Goal: Task Accomplishment & Management: Complete application form

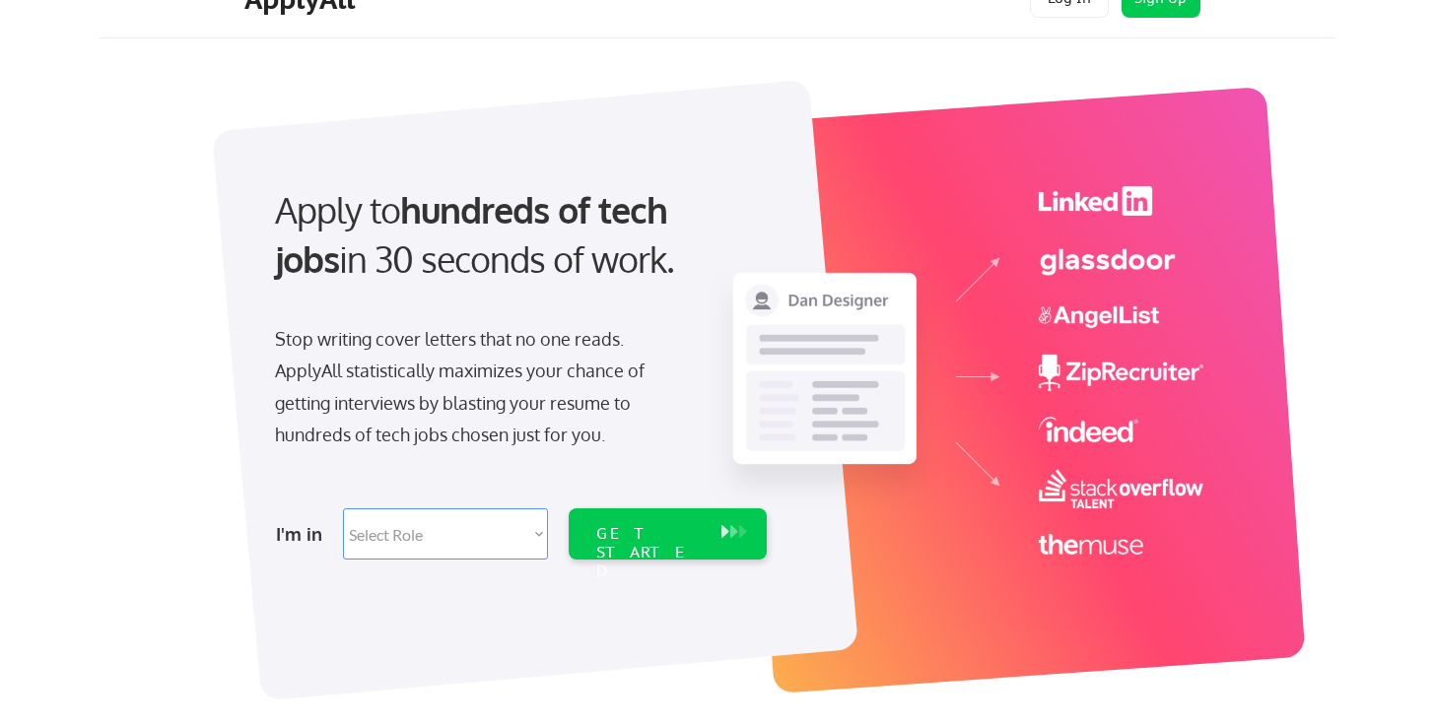
scroll to position [159, 0]
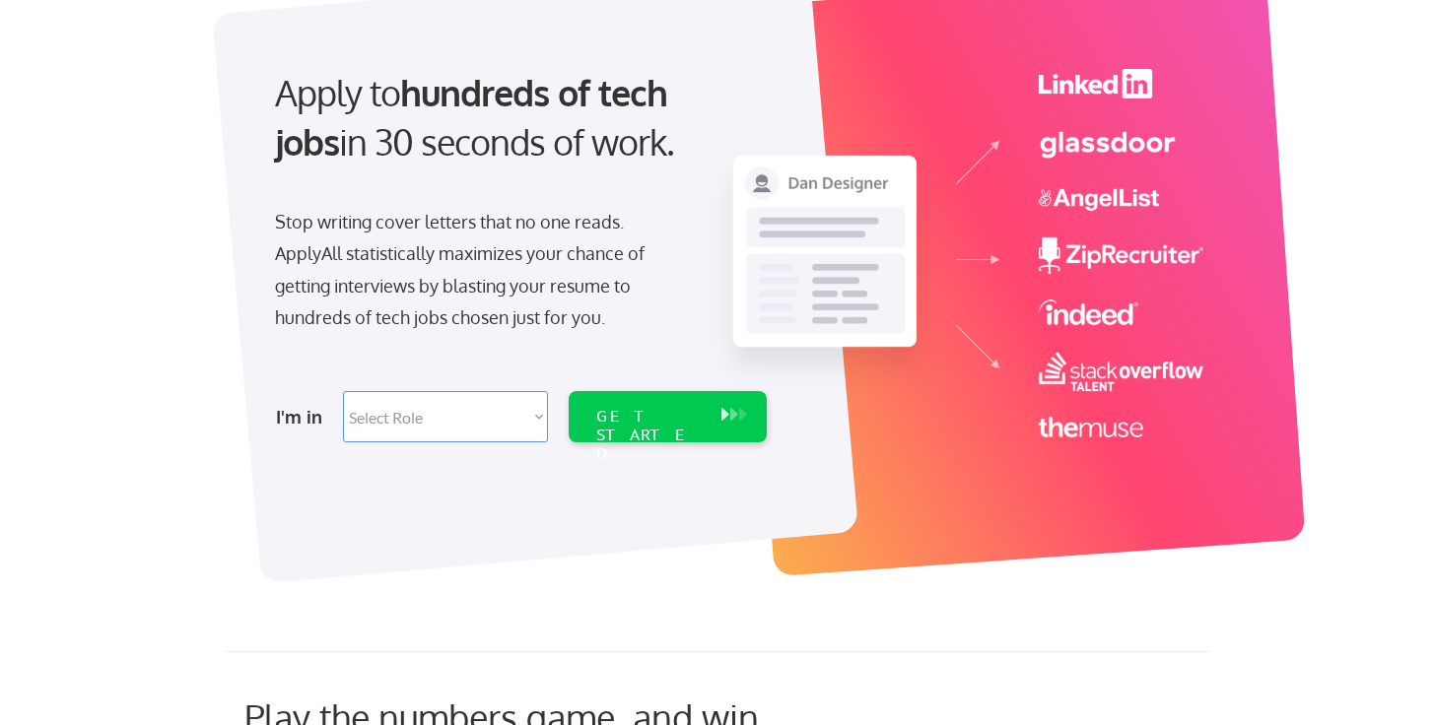
click at [451, 425] on select "Select Role Software Engineering Product Management Customer Success Sales UI/U…" at bounding box center [445, 416] width 205 height 51
select select ""engineering""
click at [343, 391] on select "Select Role Software Engineering Product Management Customer Success Sales UI/U…" at bounding box center [445, 416] width 205 height 51
select select ""engineering""
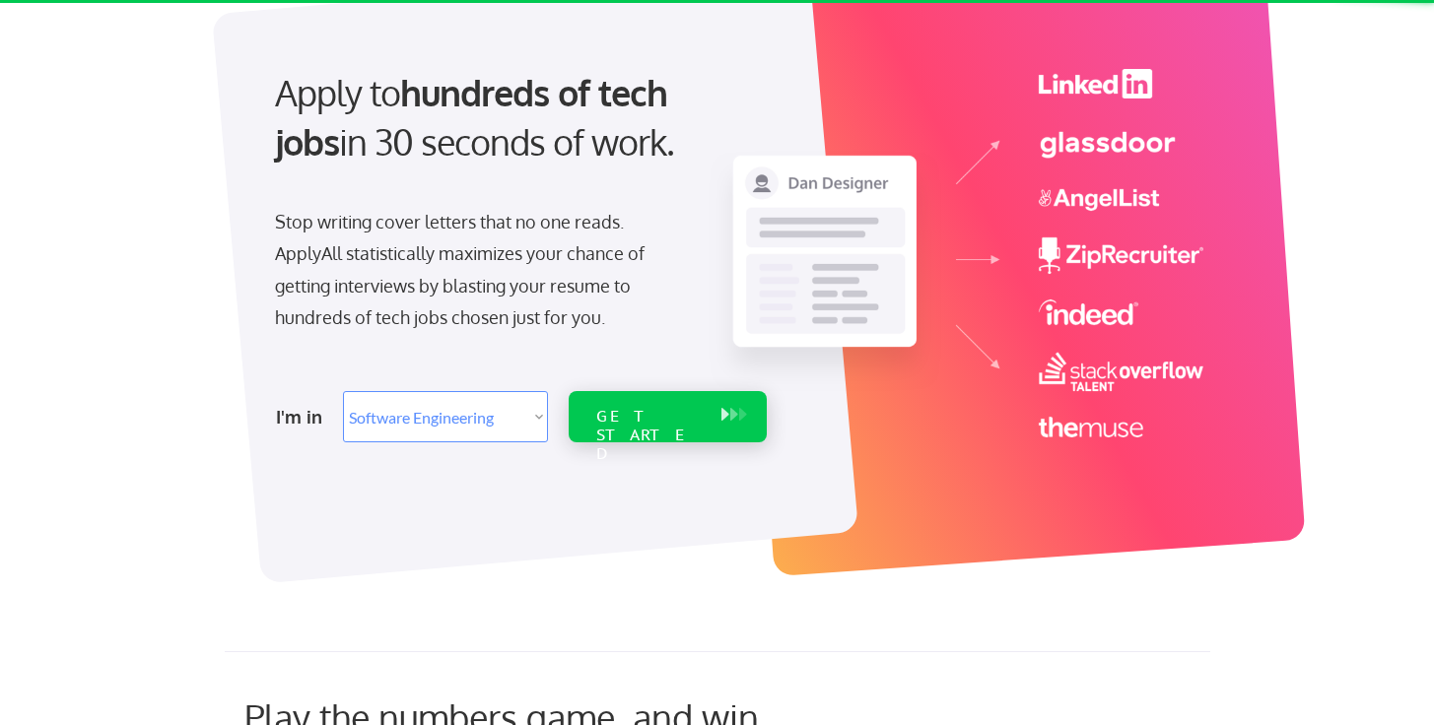
click at [685, 414] on div "GET STARTED" at bounding box center [648, 435] width 105 height 57
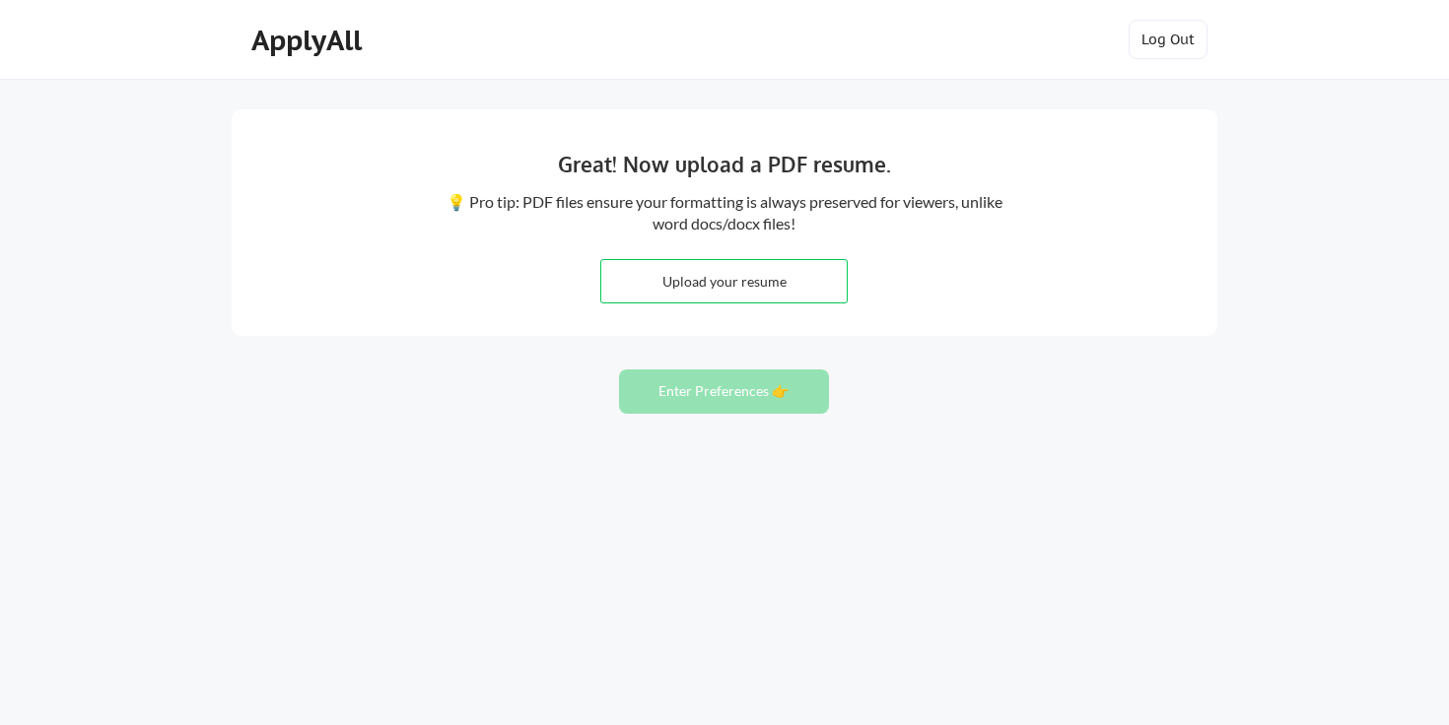
click at [706, 276] on input "file" at bounding box center [723, 281] width 245 height 42
type input "C:\fakepath\[PERSON_NAME]-P_Resume_0.pdf"
click at [746, 402] on button "Enter Preferences 👉" at bounding box center [724, 392] width 210 height 44
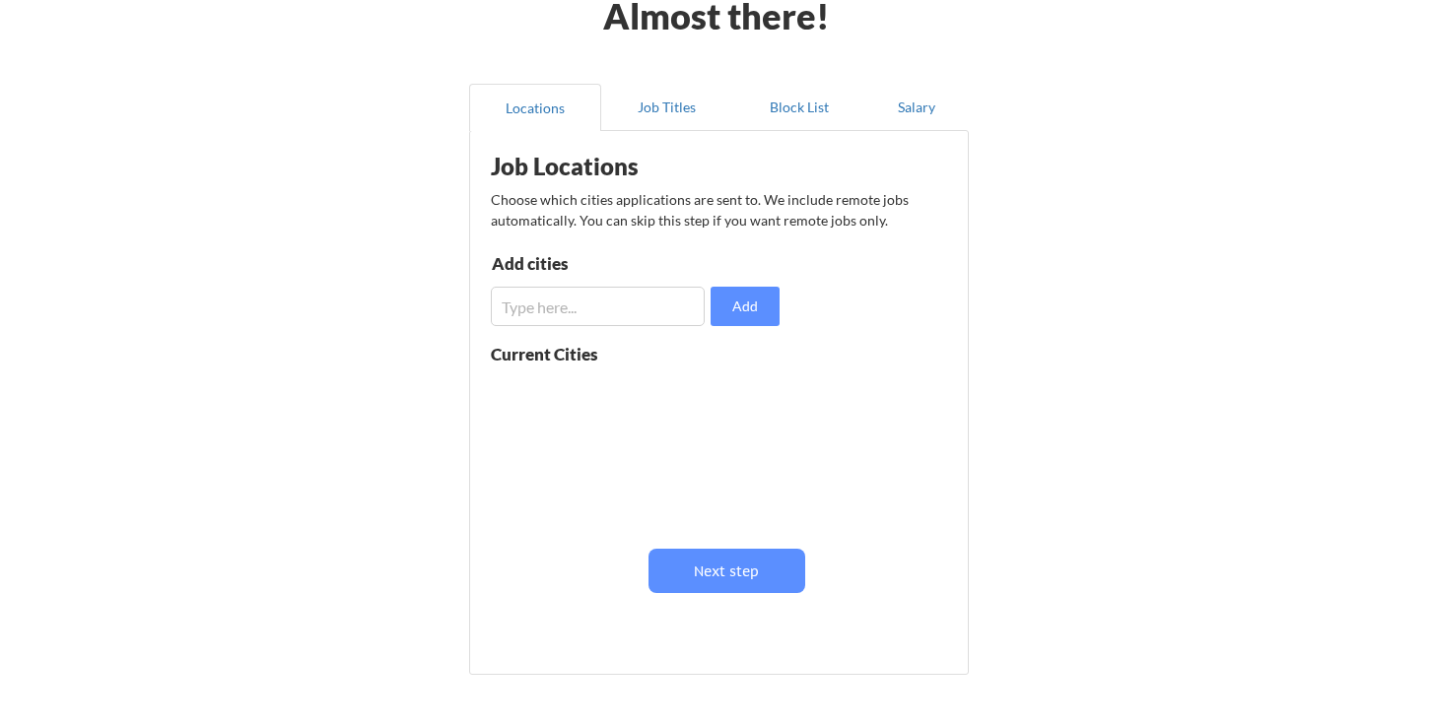
scroll to position [116, 0]
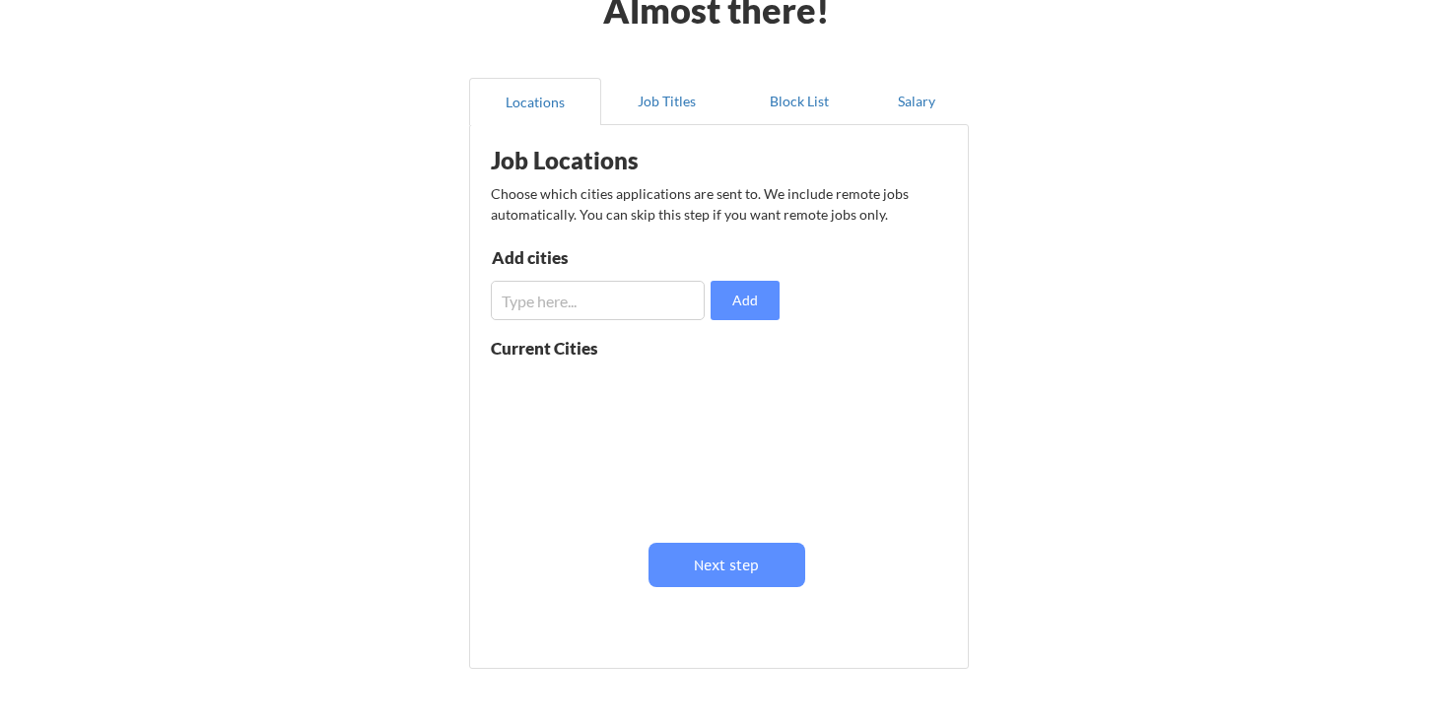
click at [577, 304] on input "input" at bounding box center [598, 300] width 214 height 39
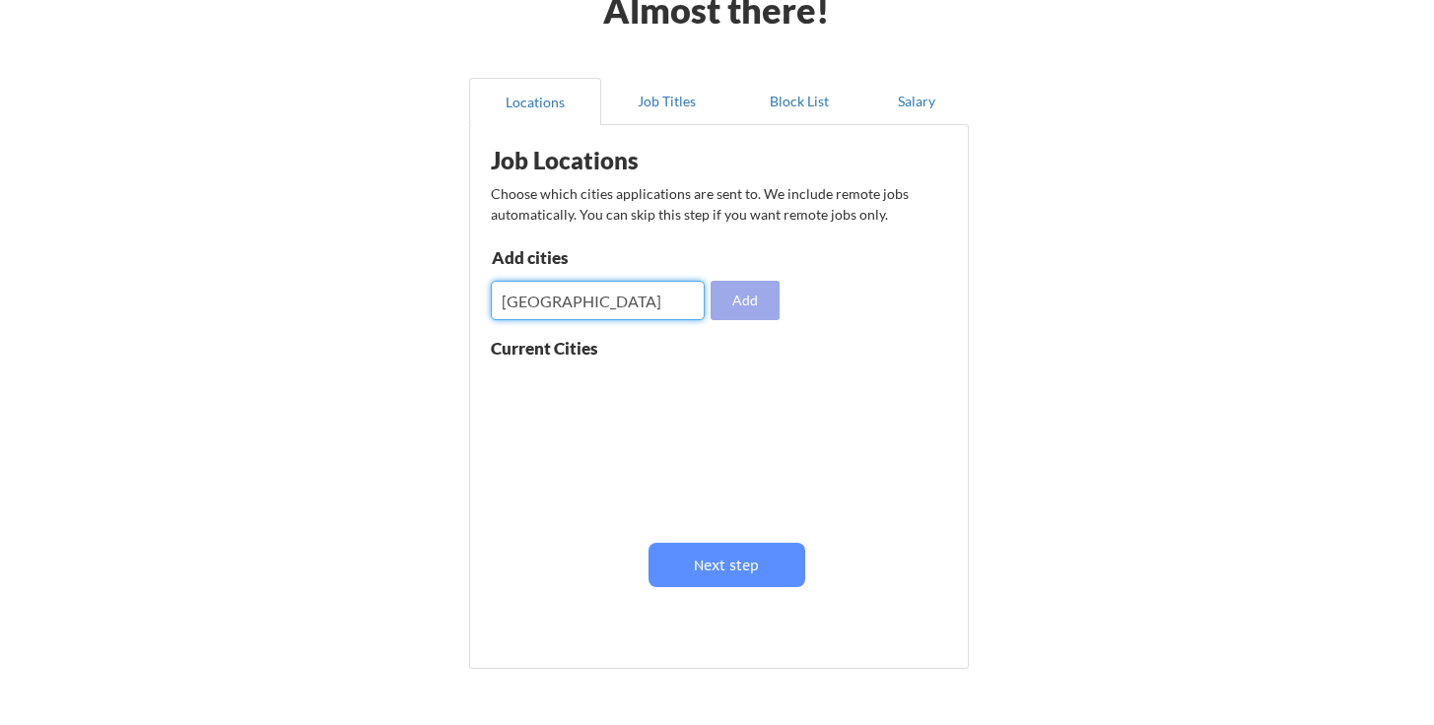
type input "Bangalore"
click at [761, 304] on button "Add" at bounding box center [745, 300] width 69 height 39
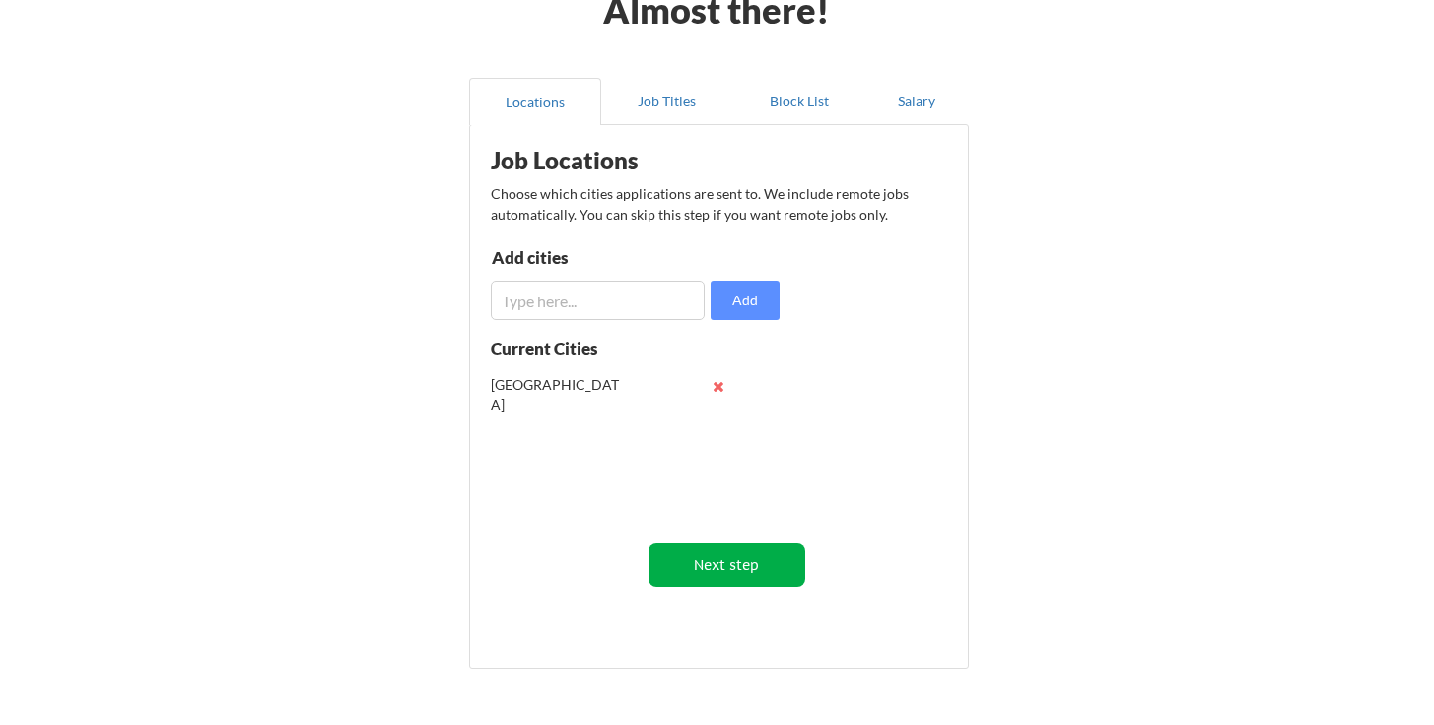
click at [762, 544] on button "Next step" at bounding box center [726, 565] width 157 height 44
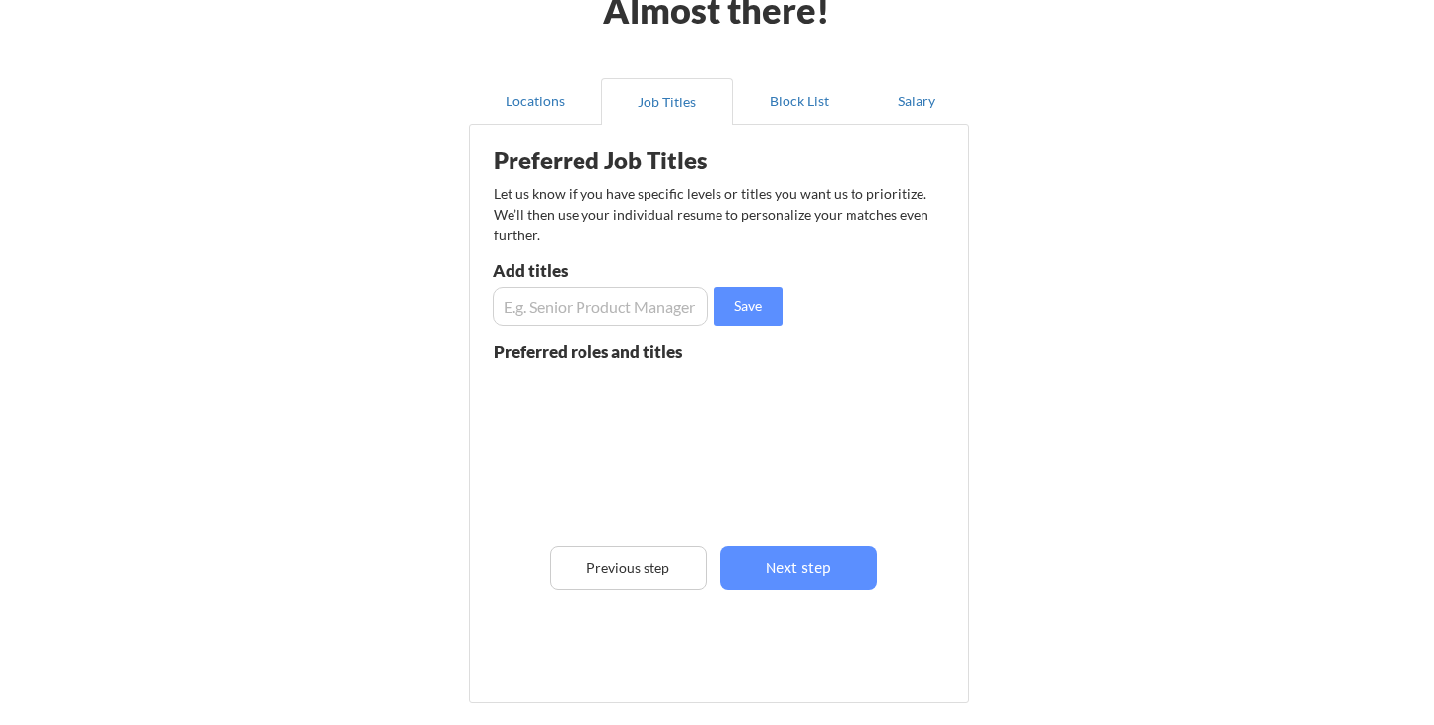
click at [593, 302] on input "input" at bounding box center [600, 306] width 215 height 39
click at [537, 304] on input "input" at bounding box center [600, 306] width 215 height 39
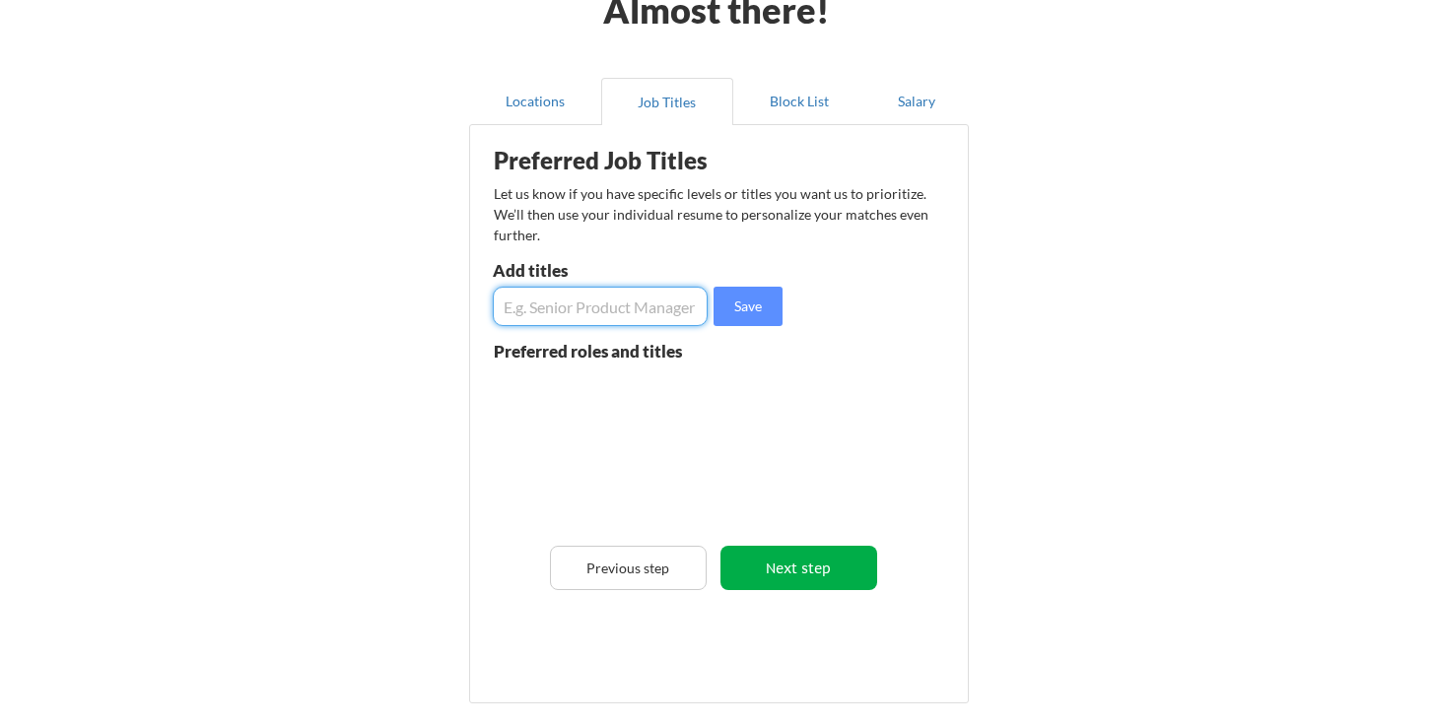
click at [811, 560] on button "Next step" at bounding box center [798, 568] width 157 height 44
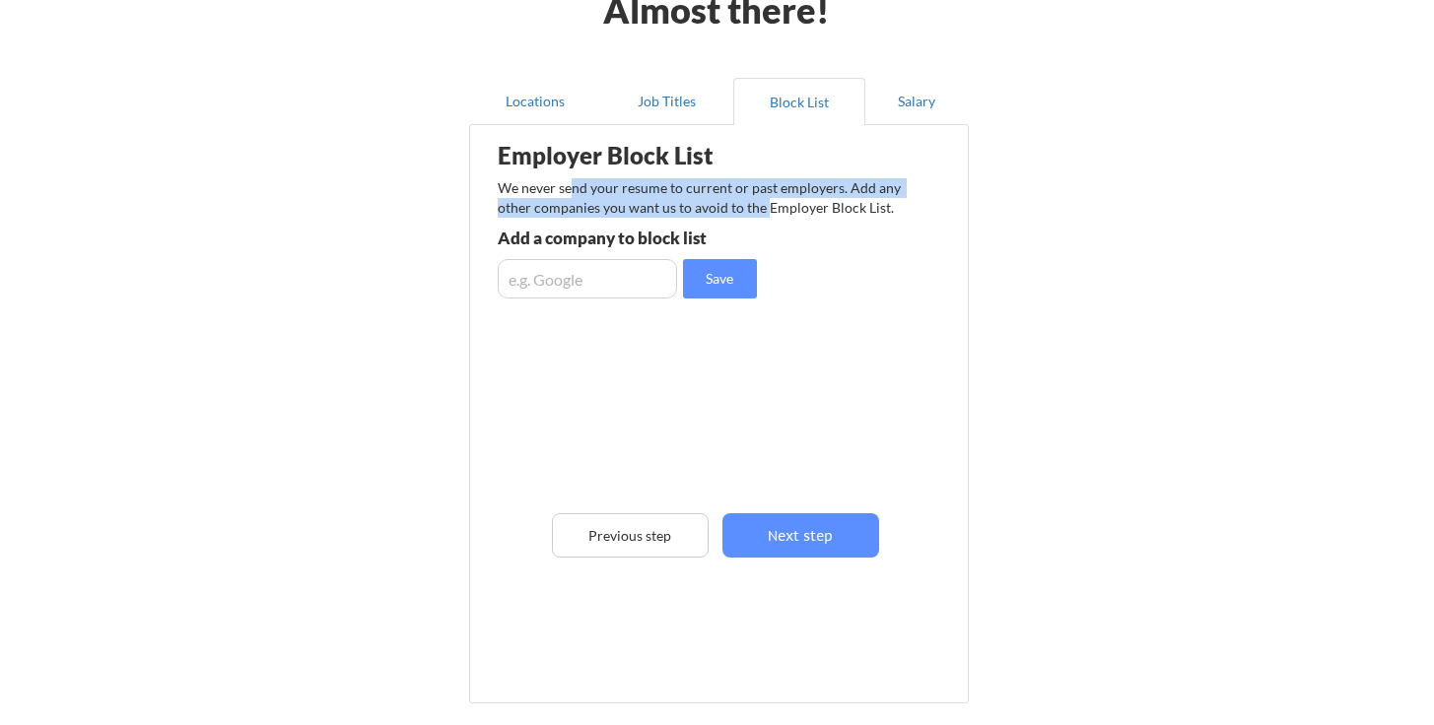
drag, startPoint x: 576, startPoint y: 185, endPoint x: 763, endPoint y: 199, distance: 187.8
click at [763, 199] on div "We never send your resume to current or past employers. Add any other companies…" at bounding box center [705, 197] width 415 height 38
click at [765, 194] on div "We never send your resume to current or past employers. Add any other companies…" at bounding box center [705, 197] width 415 height 38
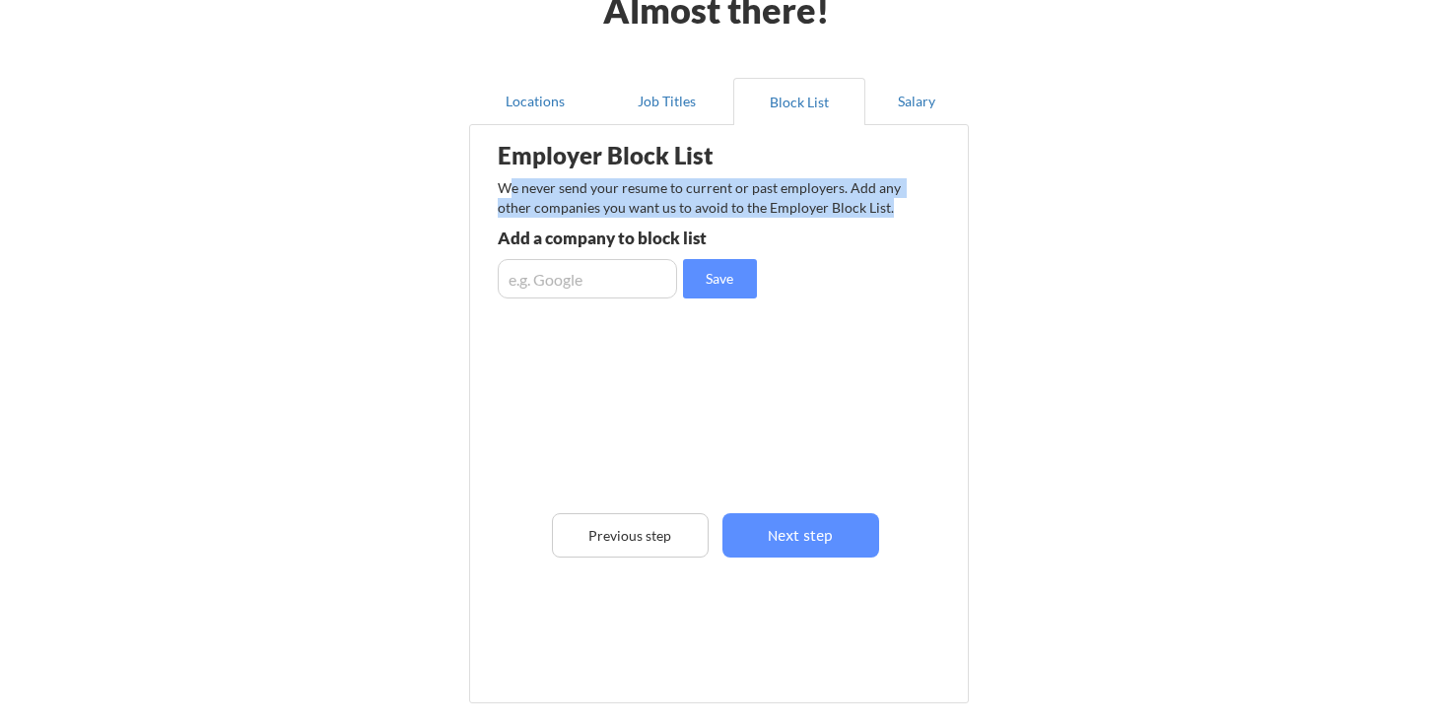
drag, startPoint x: 889, startPoint y: 211, endPoint x: 510, endPoint y: 193, distance: 378.8
click at [510, 193] on div "We never send your resume to current or past employers. Add any other companies…" at bounding box center [705, 197] width 415 height 38
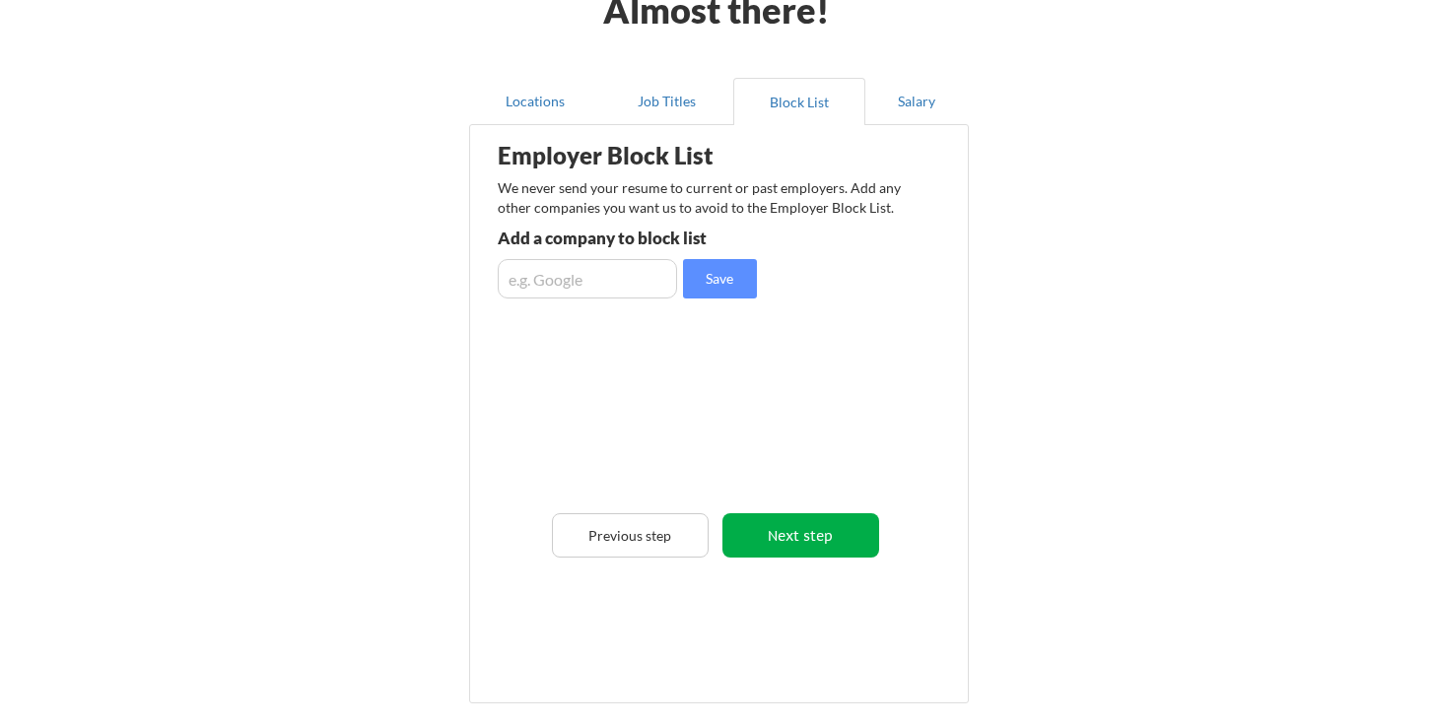
click at [780, 534] on button "Next step" at bounding box center [800, 535] width 157 height 44
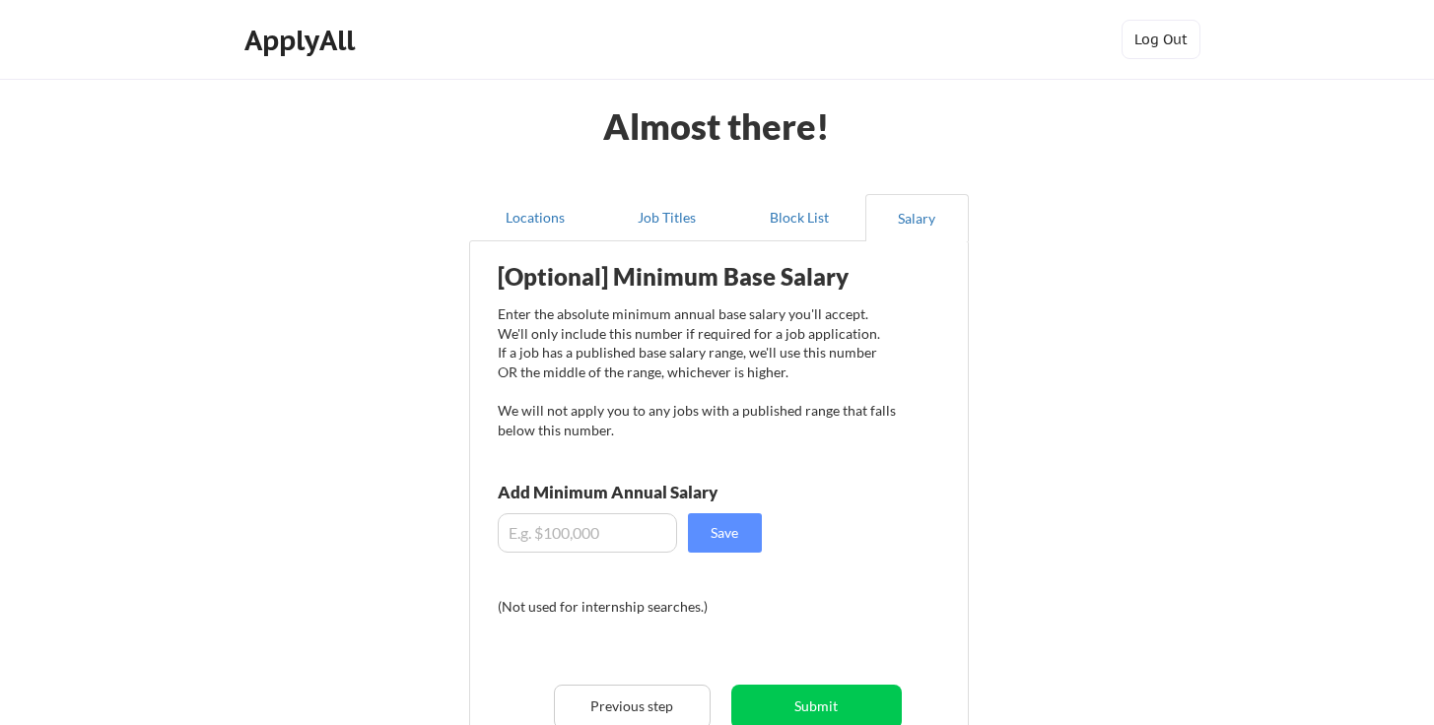
click at [1153, 19] on div "ApplyAll Log In Sign Up Log Out" at bounding box center [717, 40] width 1434 height 80
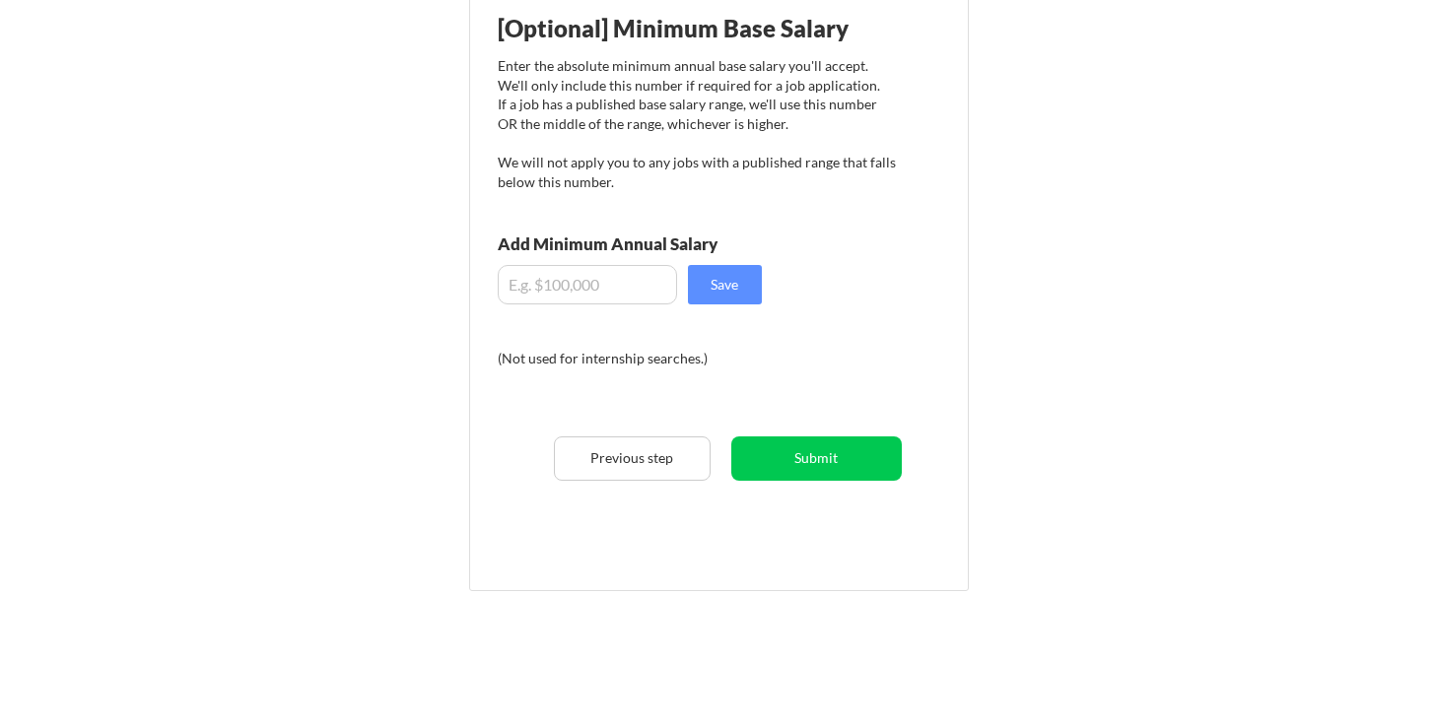
scroll to position [295, 0]
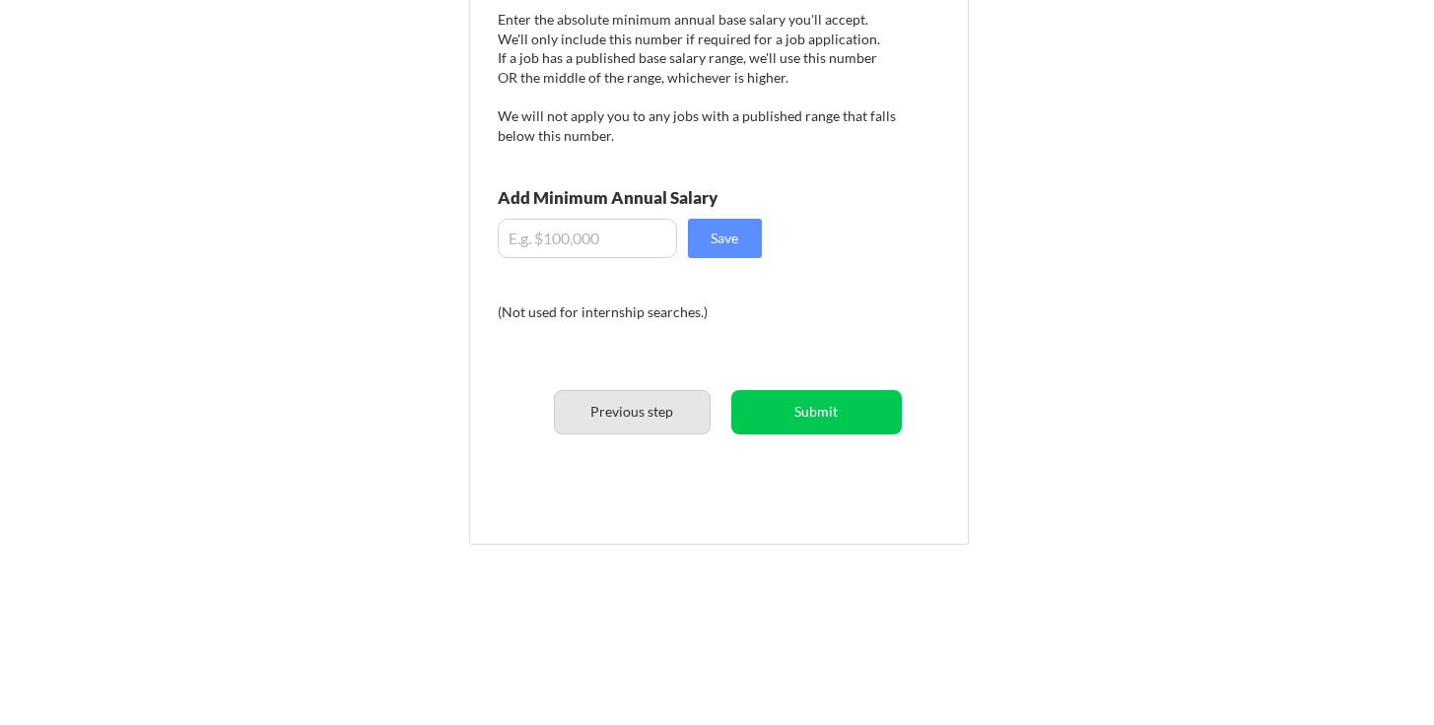
click at [620, 404] on button "Previous step" at bounding box center [632, 412] width 157 height 44
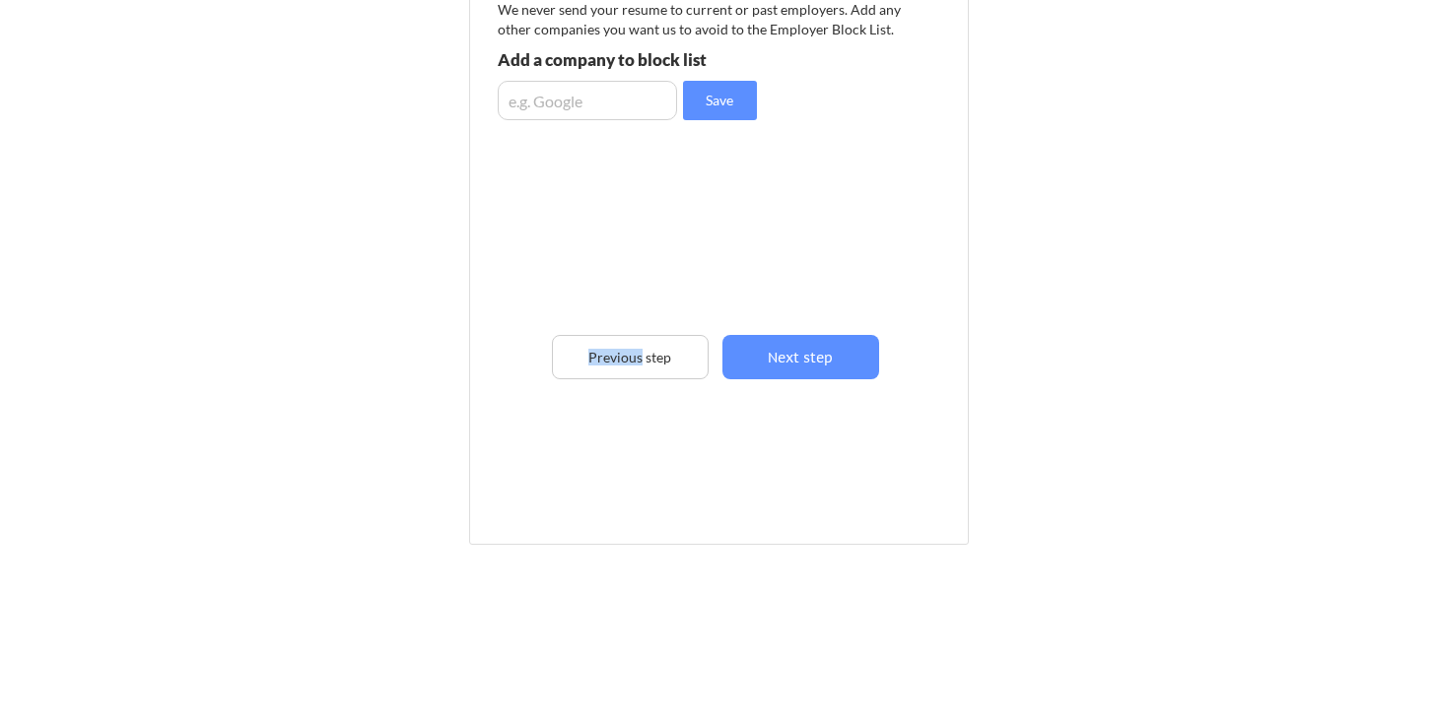
click at [620, 404] on div "Employer Block List We never send your resume to current or past employers. Add…" at bounding box center [719, 206] width 478 height 509
click at [619, 386] on div "Employer Block List We never send your resume to current or past employers. Add…" at bounding box center [719, 206] width 478 height 509
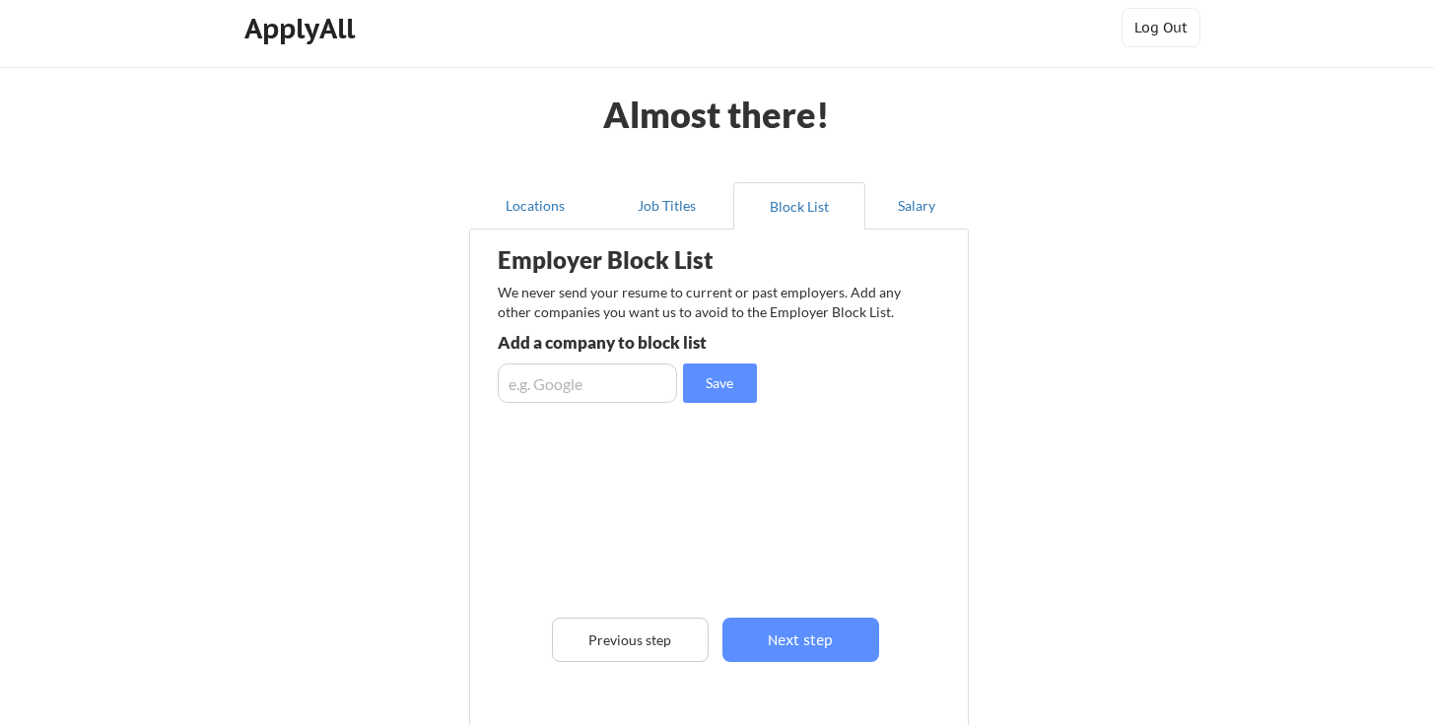
scroll to position [0, 0]
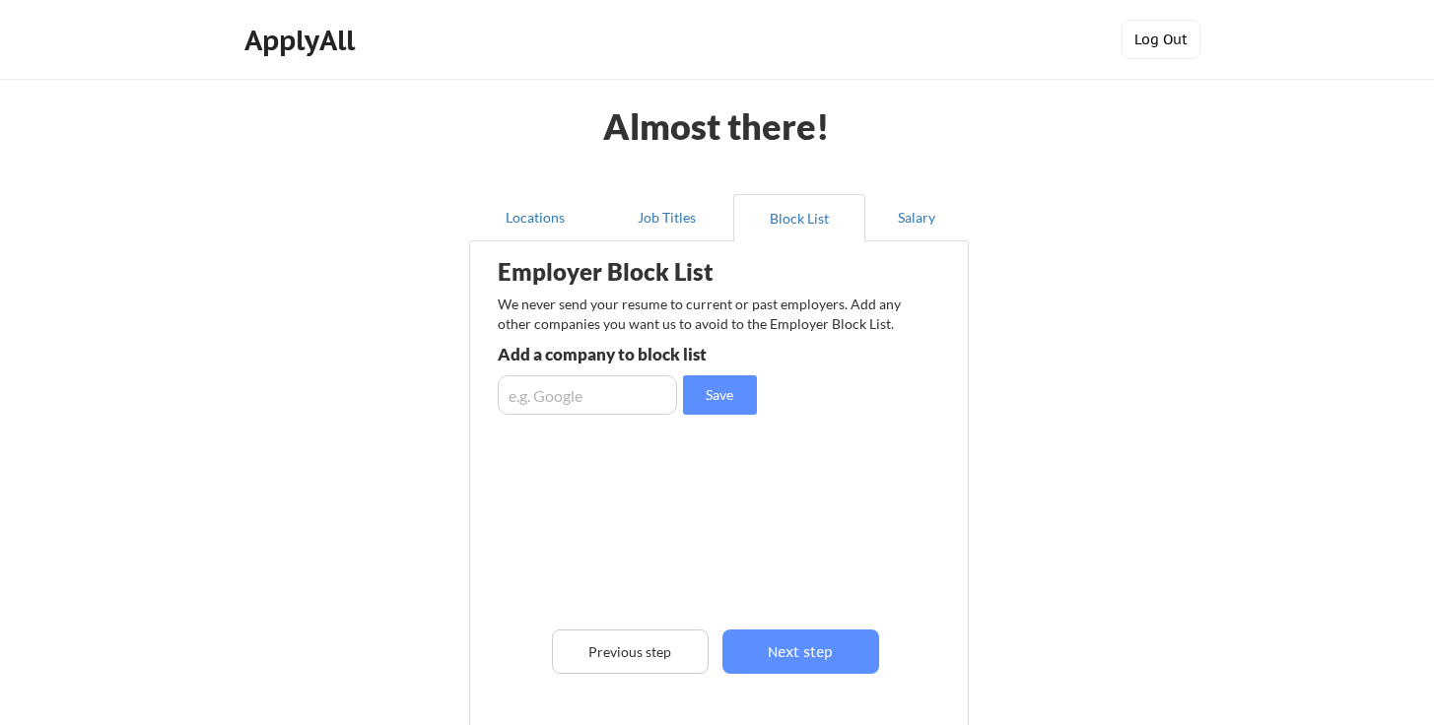
click at [1154, 42] on button "Log Out" at bounding box center [1160, 39] width 79 height 39
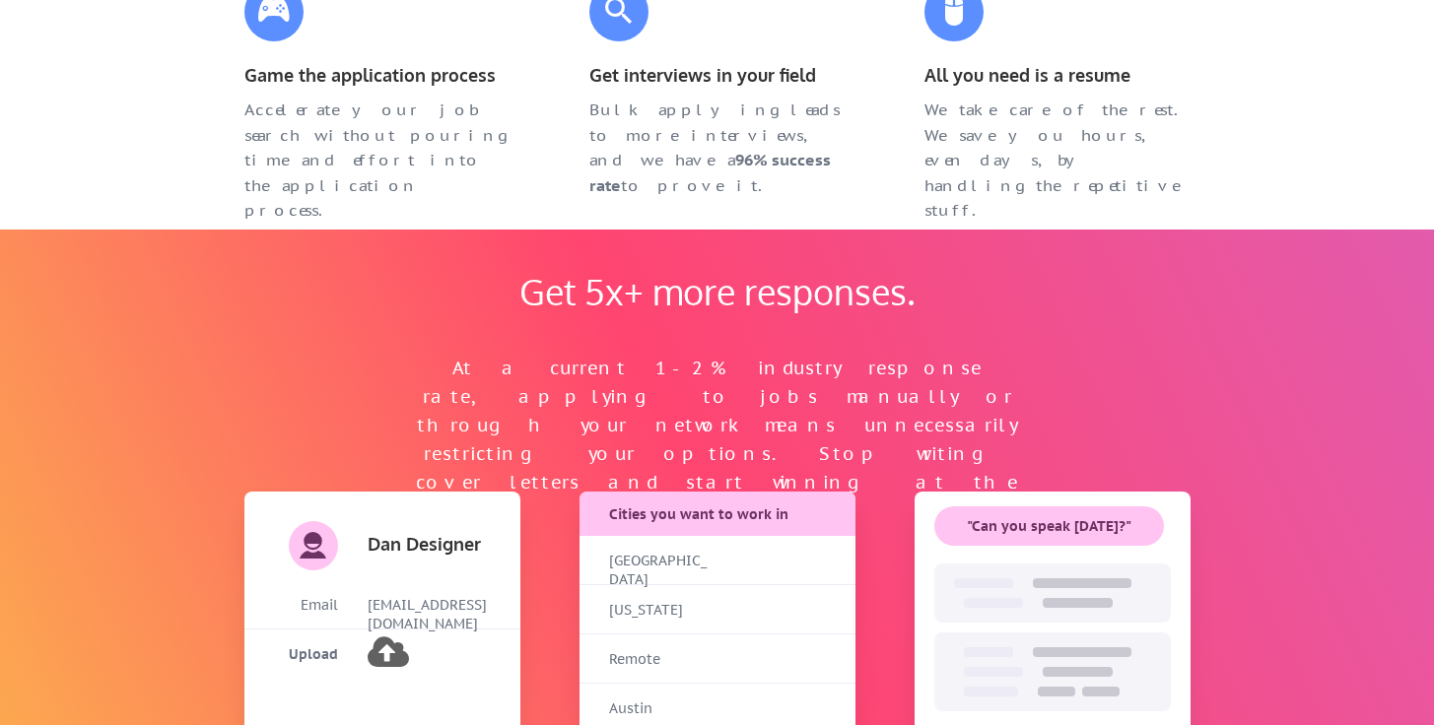
scroll to position [1575, 0]
